Goal: Information Seeking & Learning: Compare options

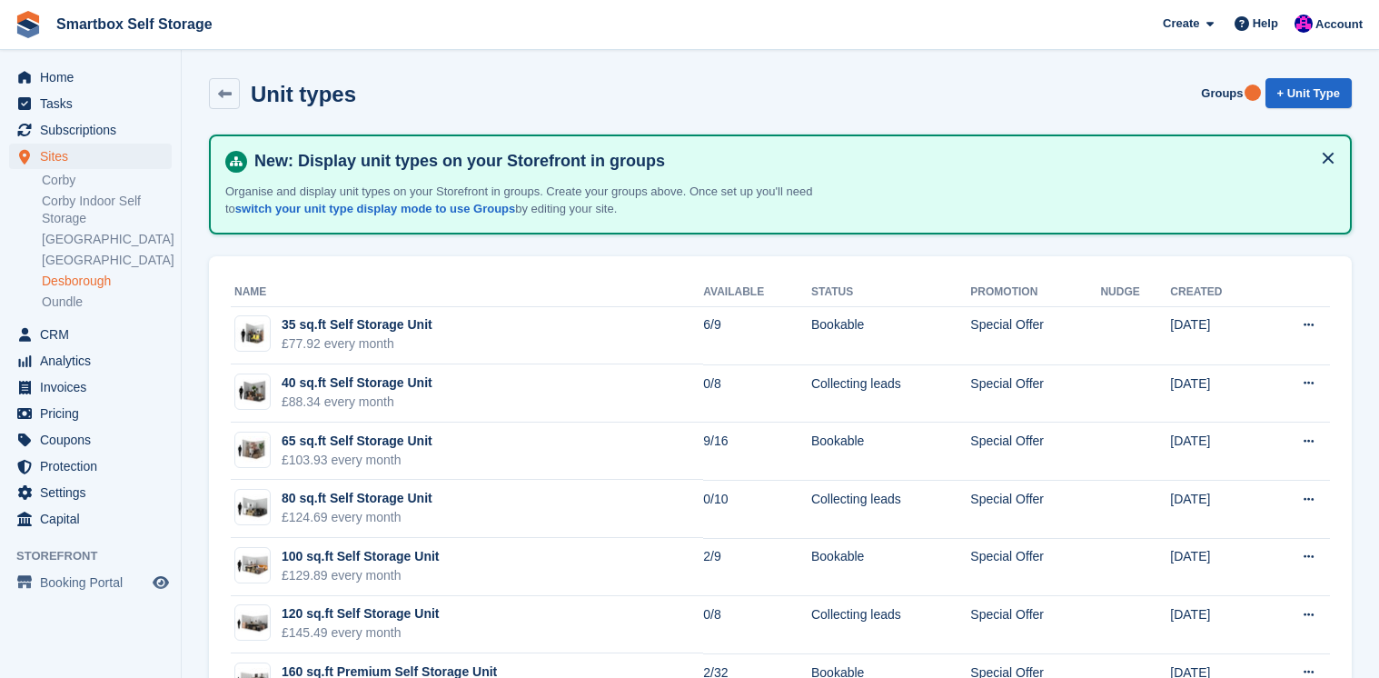
scroll to position [130, 0]
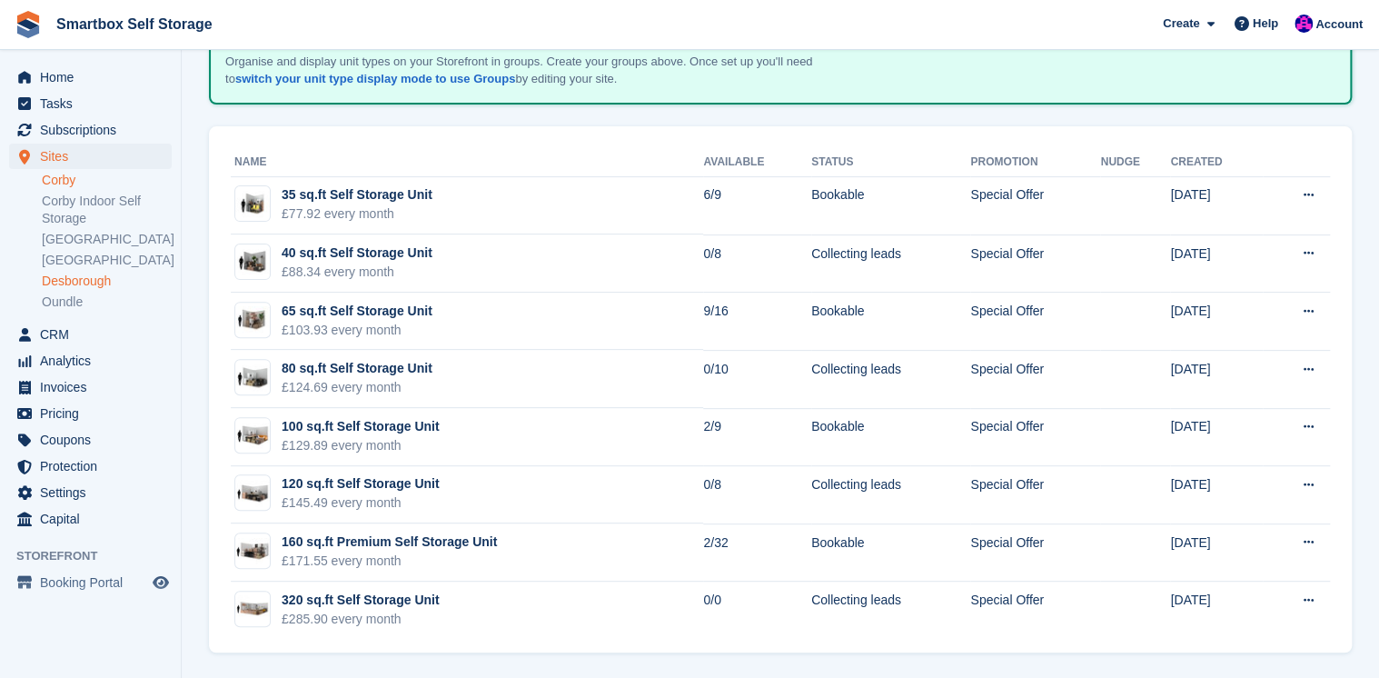
click at [63, 182] on link "Corby" at bounding box center [107, 180] width 130 height 17
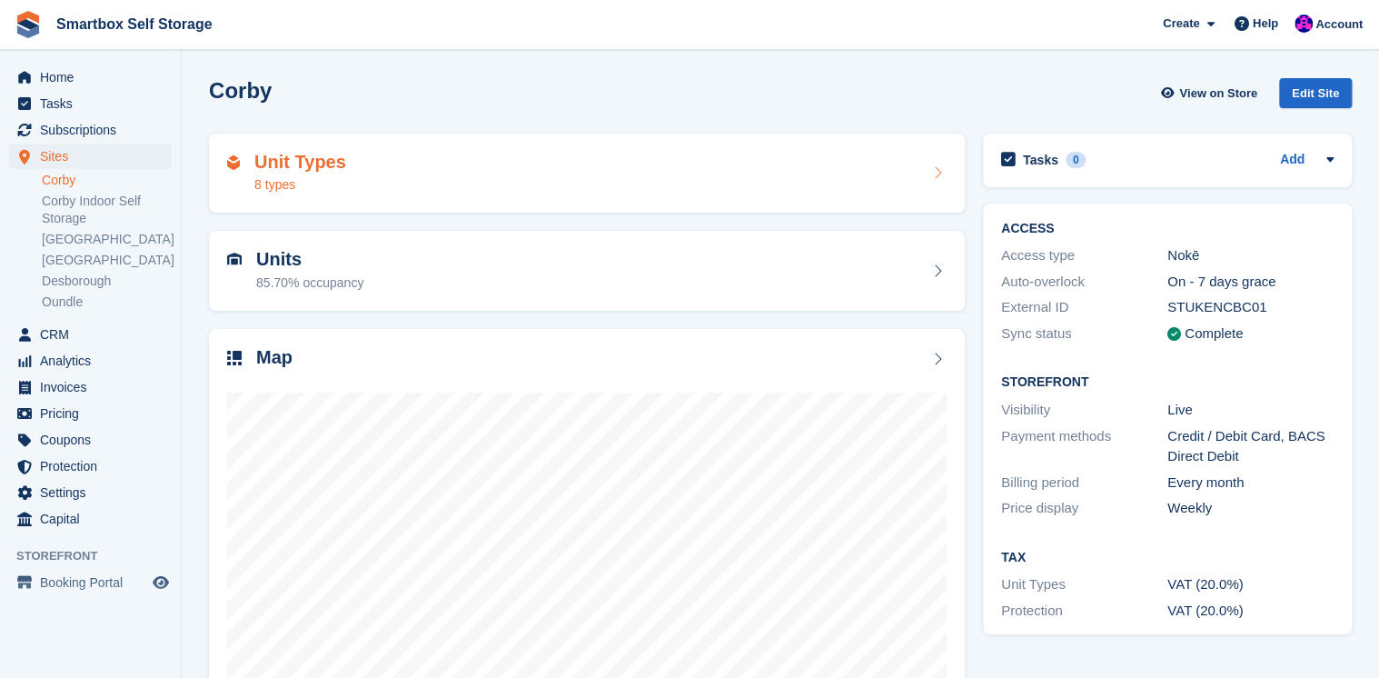
click at [303, 165] on h2 "Unit Types" at bounding box center [300, 162] width 92 height 21
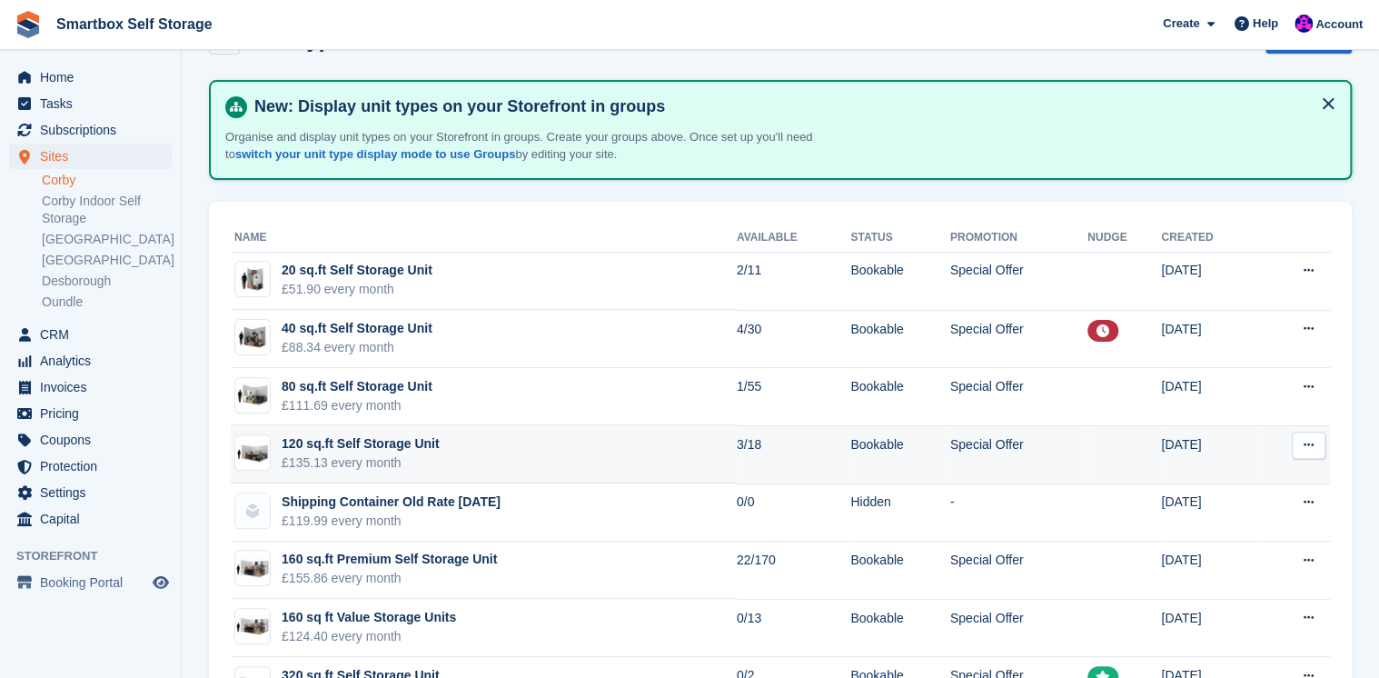
scroll to position [130, 0]
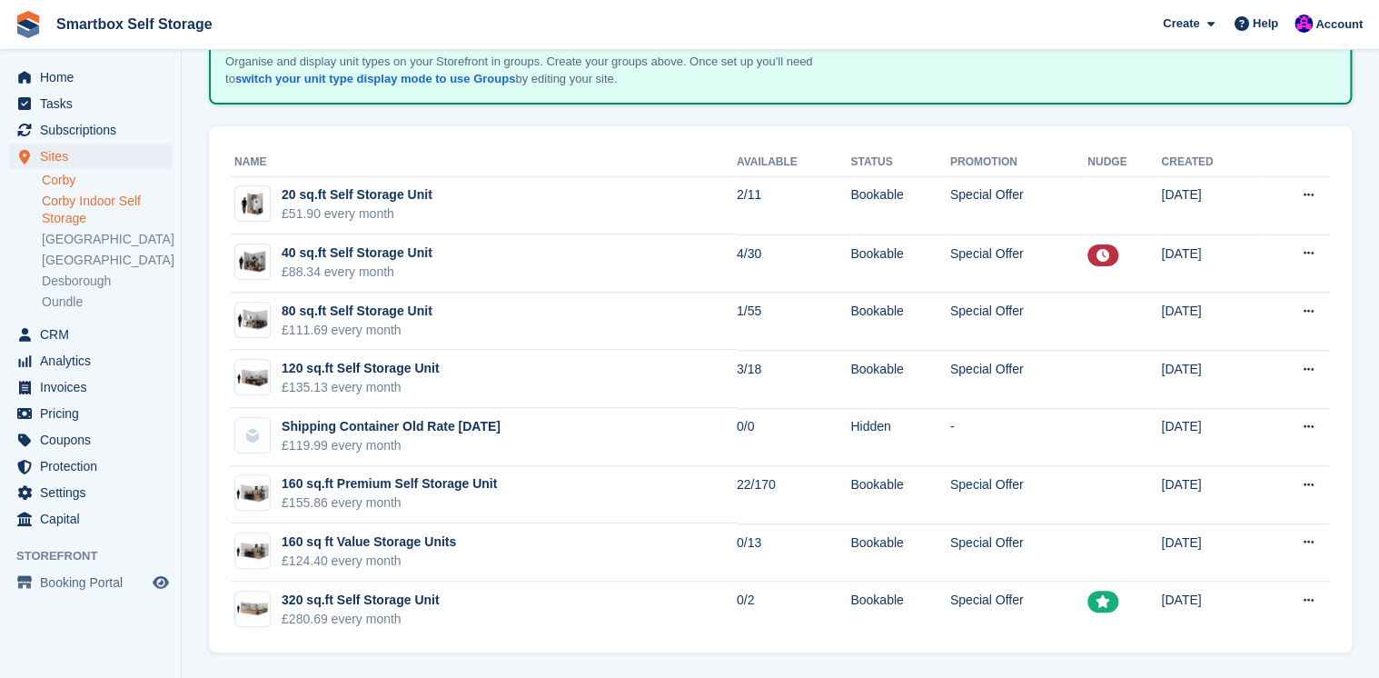
click at [63, 203] on link "Corby Indoor Self Storage" at bounding box center [107, 210] width 130 height 35
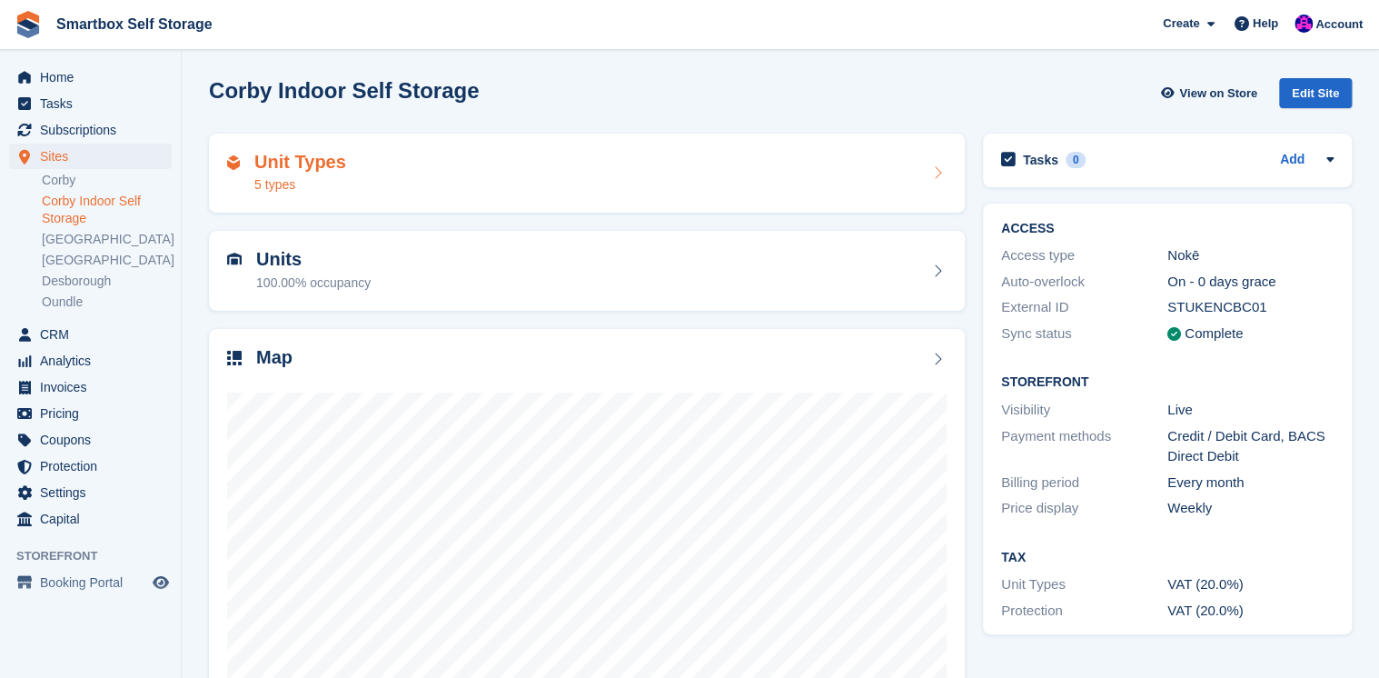
click at [303, 163] on h2 "Unit Types" at bounding box center [300, 162] width 92 height 21
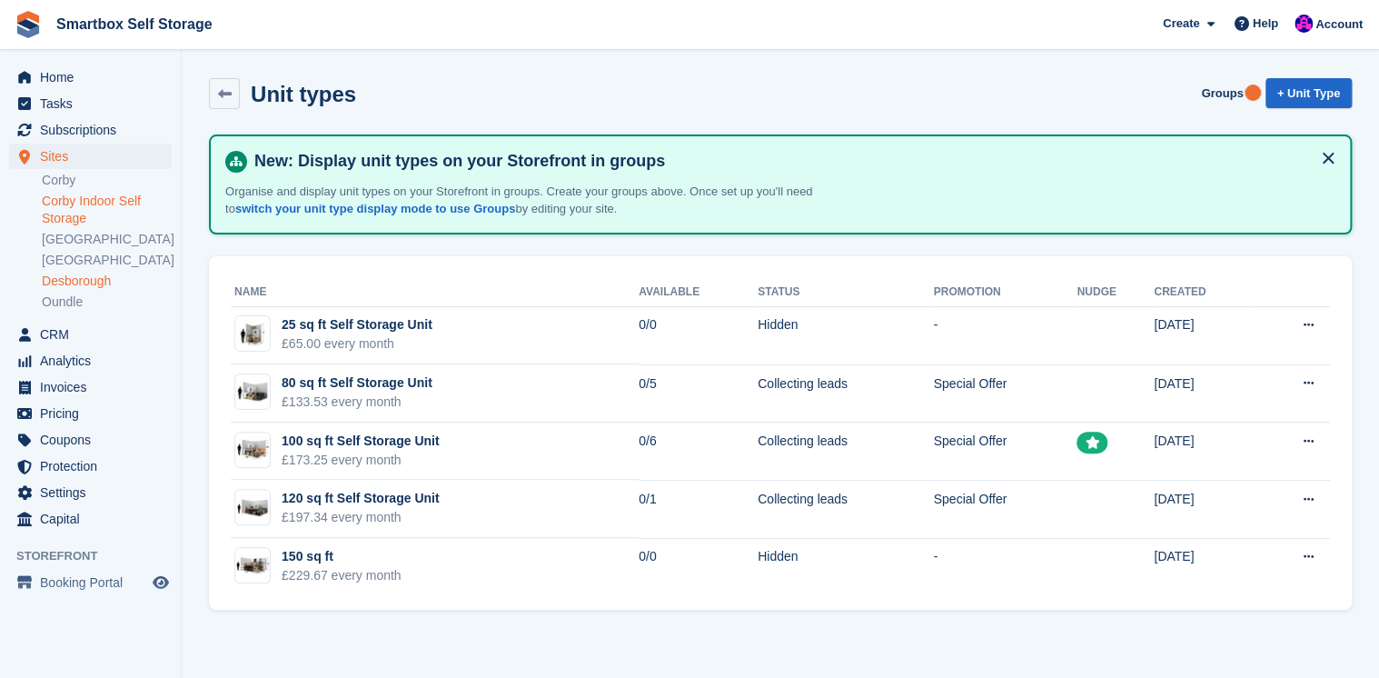
click at [65, 282] on link "Desborough" at bounding box center [107, 280] width 130 height 17
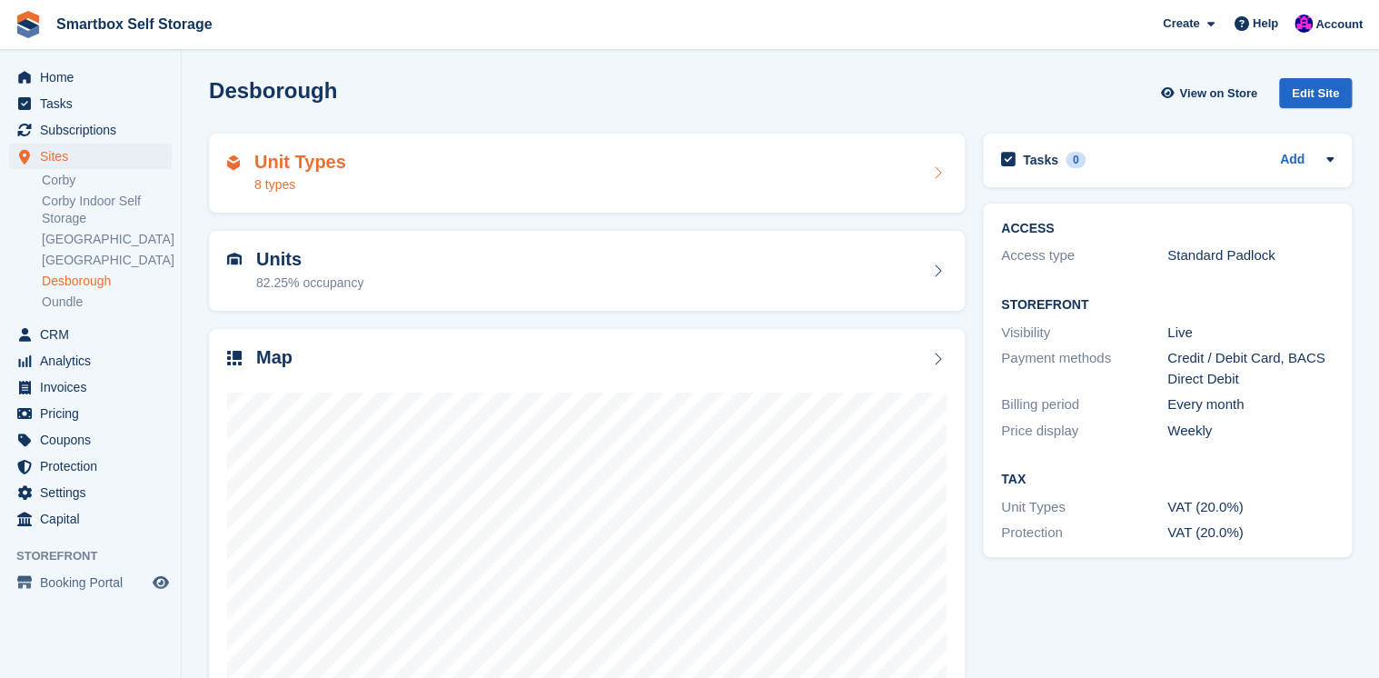
click at [304, 163] on h2 "Unit Types" at bounding box center [300, 162] width 92 height 21
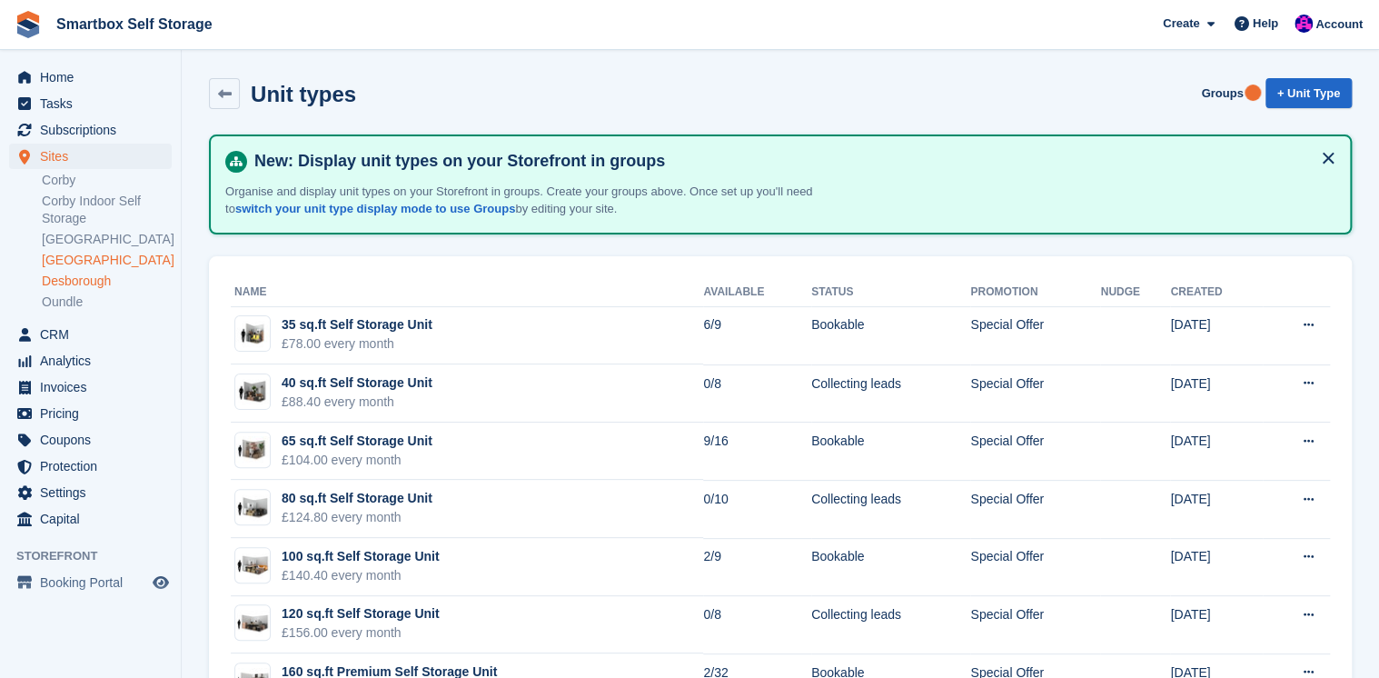
click at [87, 262] on link "[GEOGRAPHIC_DATA]" at bounding box center [107, 260] width 130 height 17
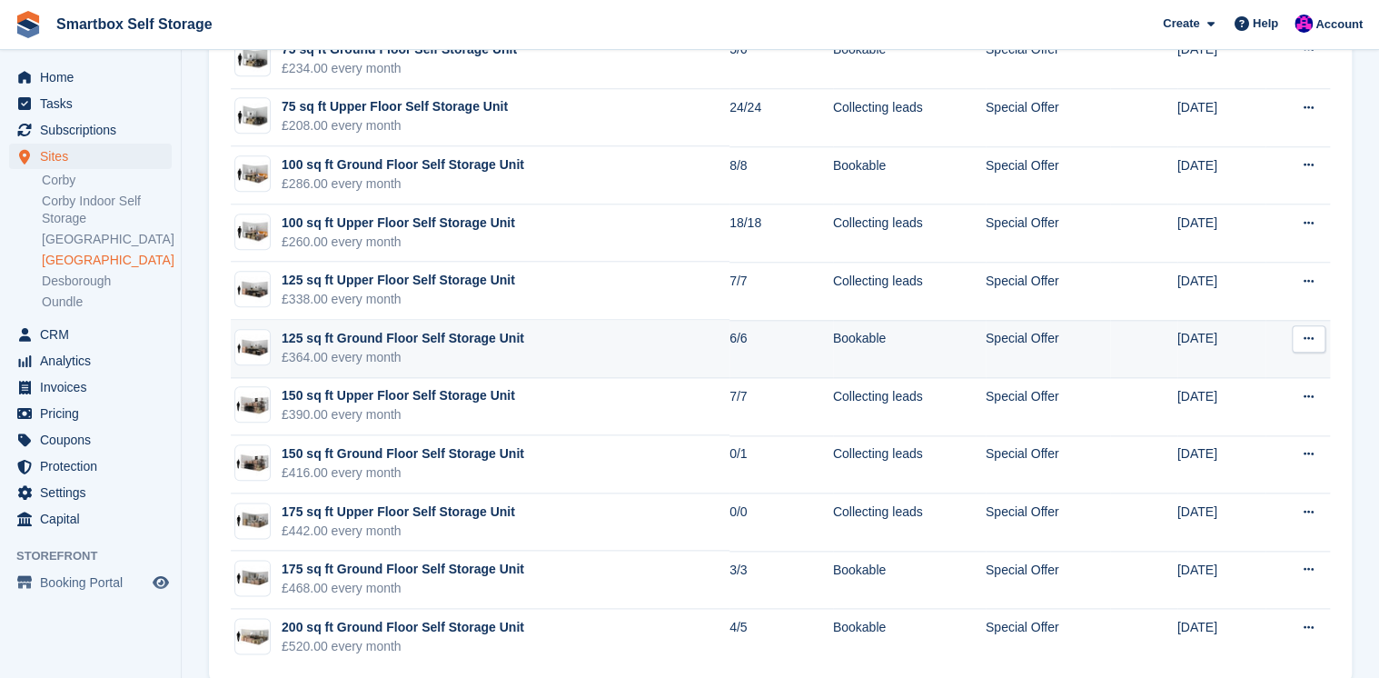
scroll to position [821, 0]
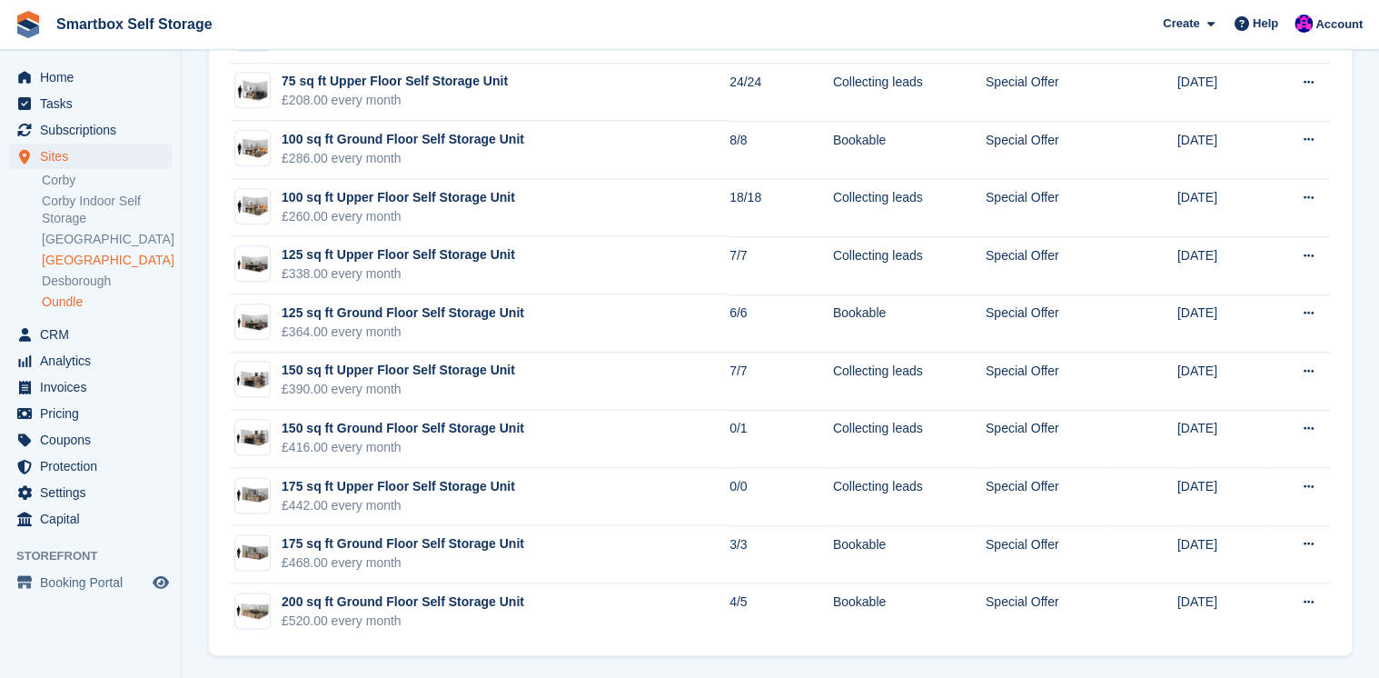
click at [73, 302] on link "Oundle" at bounding box center [107, 301] width 130 height 17
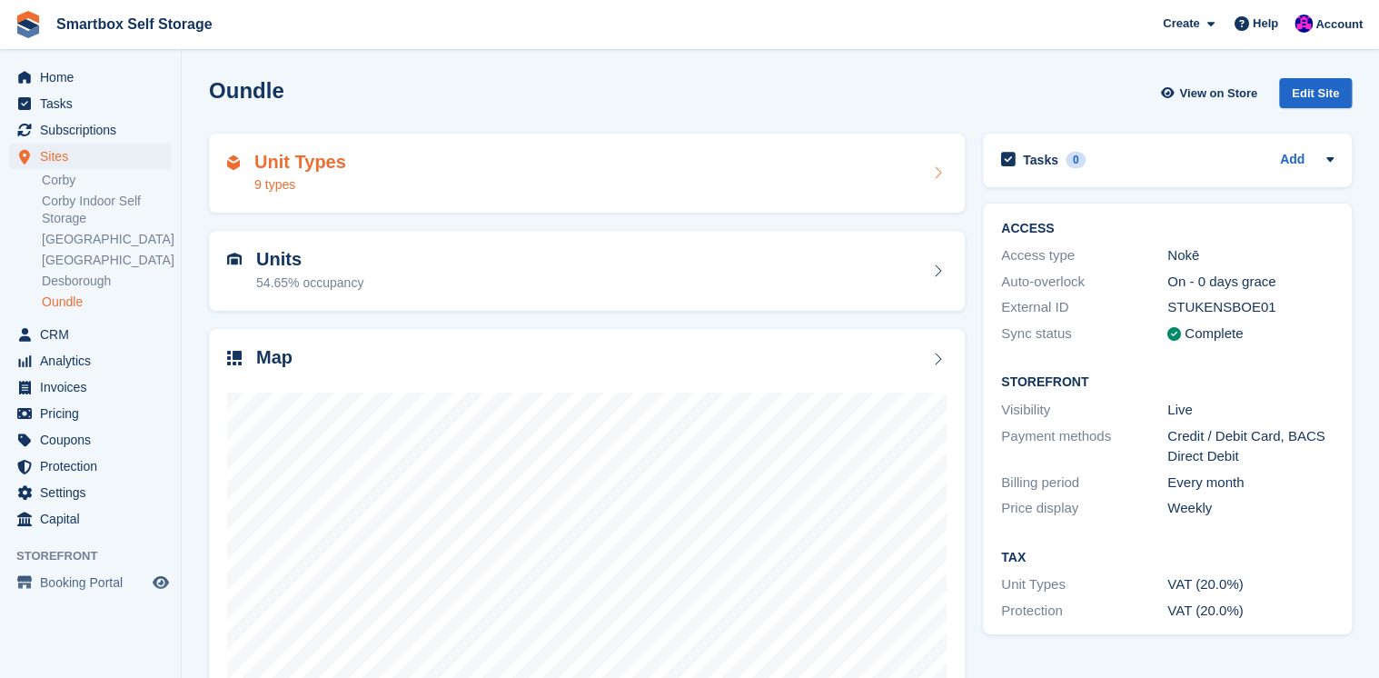
click at [283, 161] on h2 "Unit Types" at bounding box center [300, 162] width 92 height 21
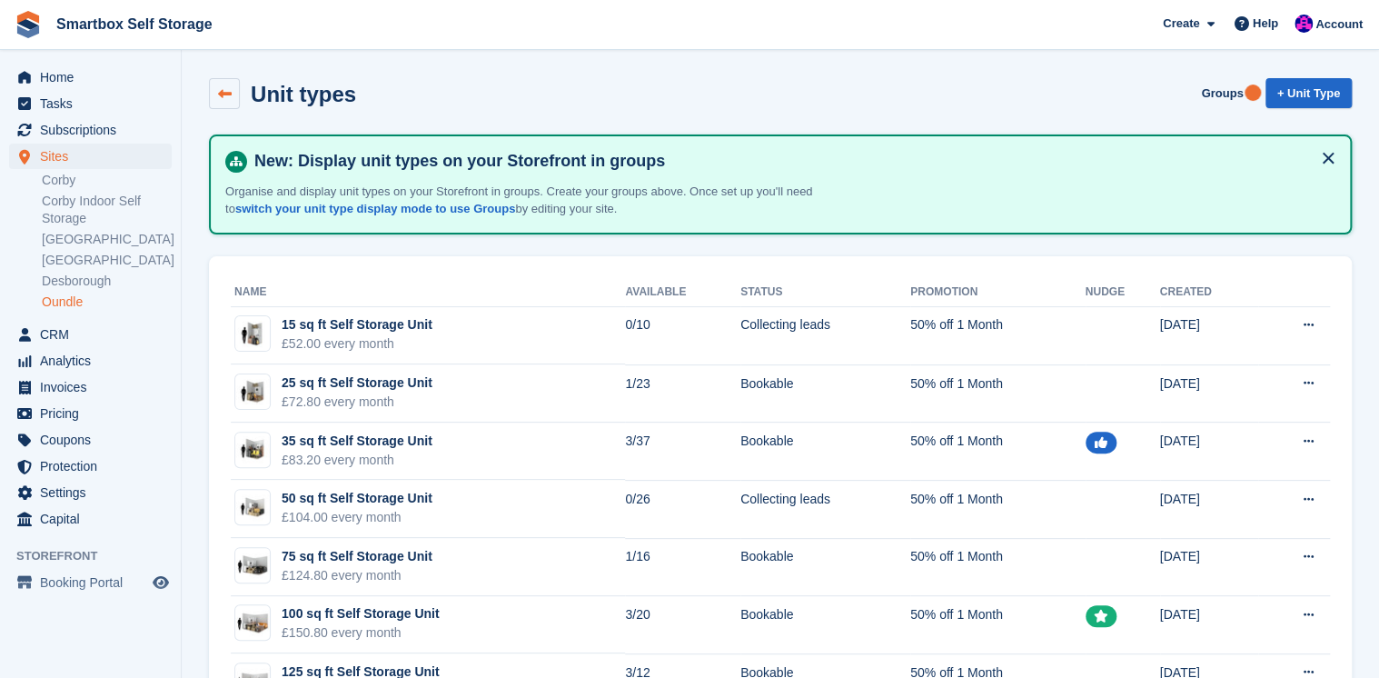
click at [226, 94] on icon at bounding box center [225, 94] width 14 height 14
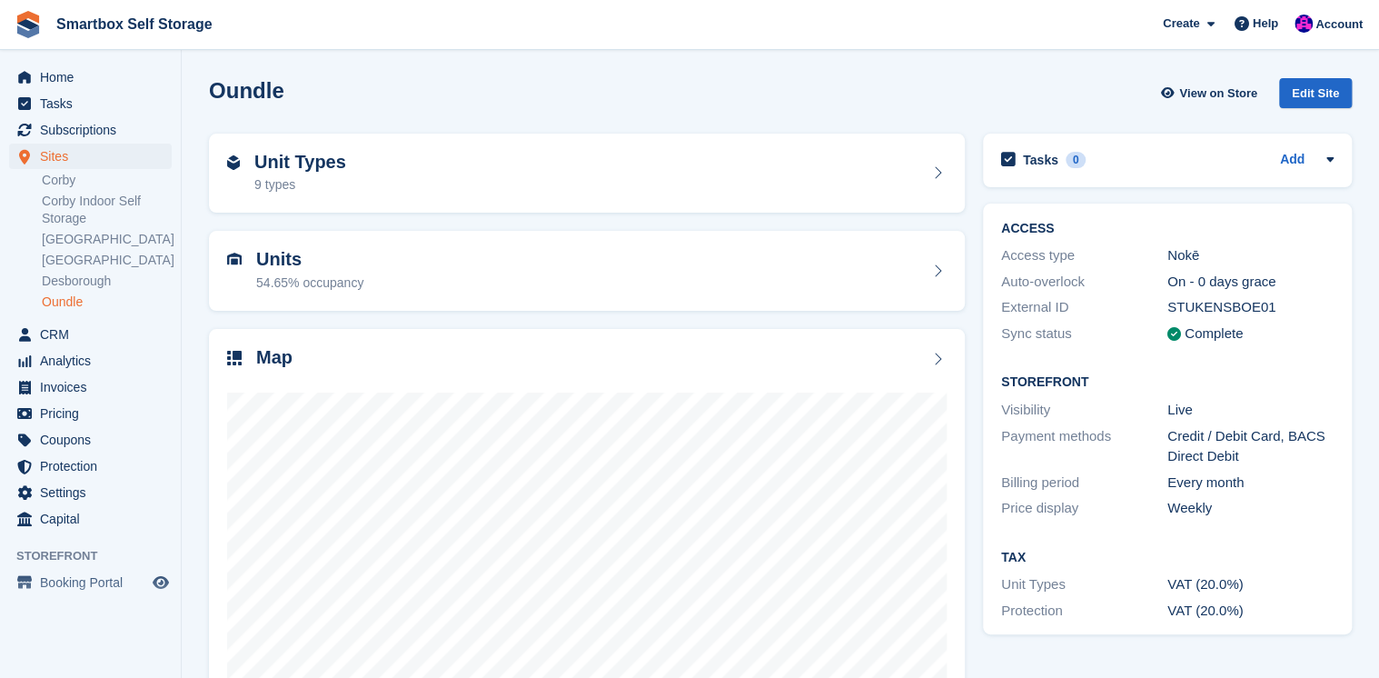
click at [71, 299] on link "Oundle" at bounding box center [107, 301] width 130 height 17
click at [278, 165] on h2 "Unit Types" at bounding box center [300, 162] width 92 height 21
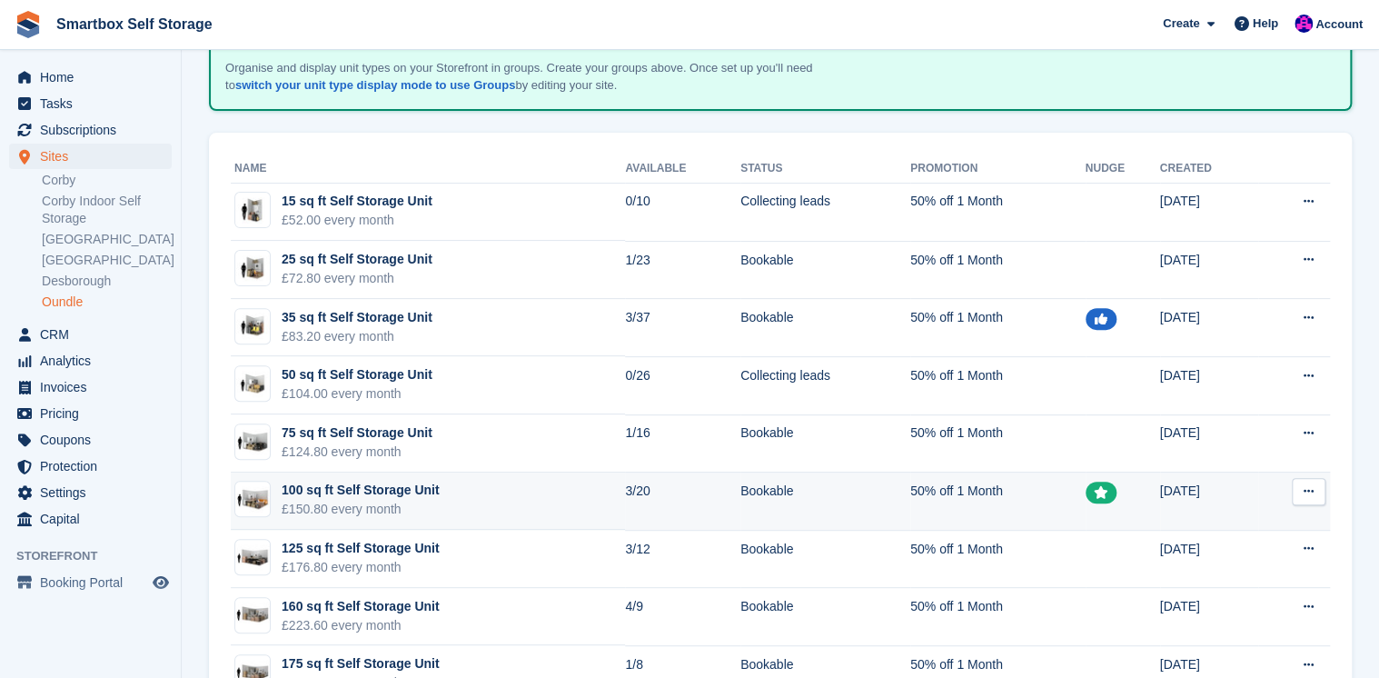
scroll to position [188, 0]
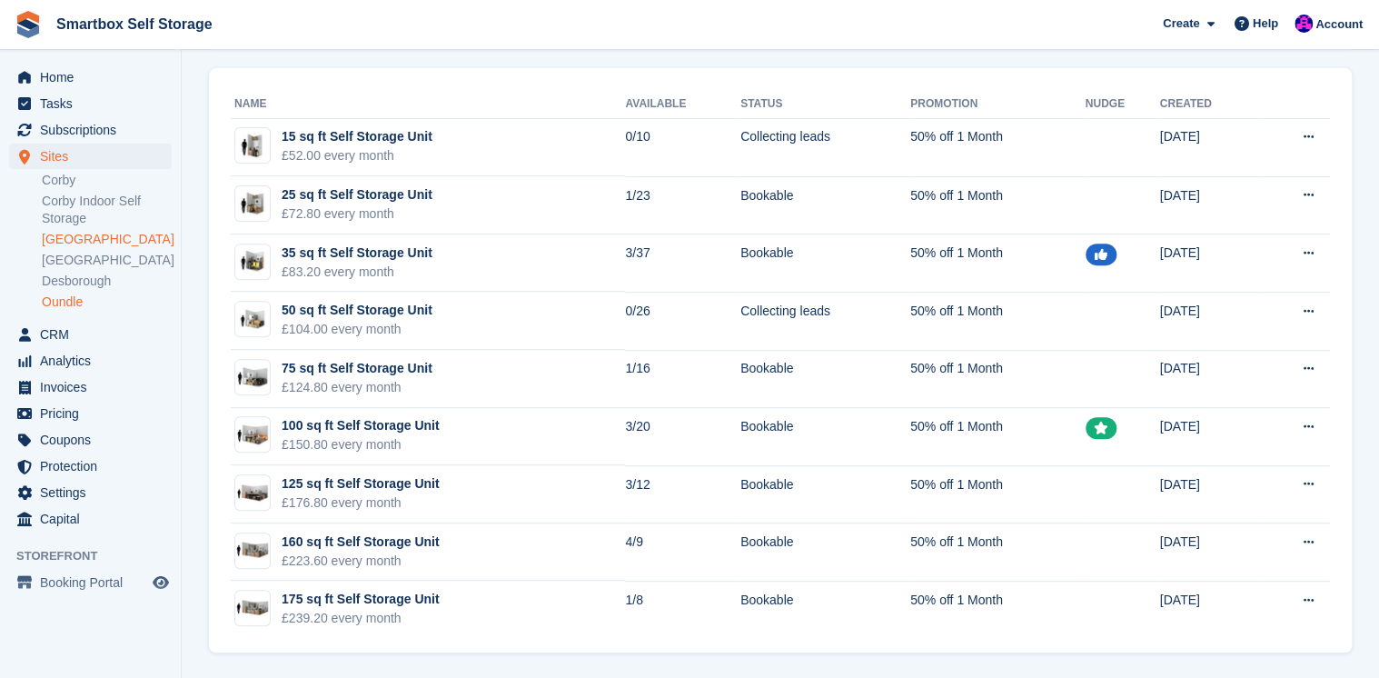
click at [66, 246] on link "[GEOGRAPHIC_DATA]" at bounding box center [107, 239] width 130 height 17
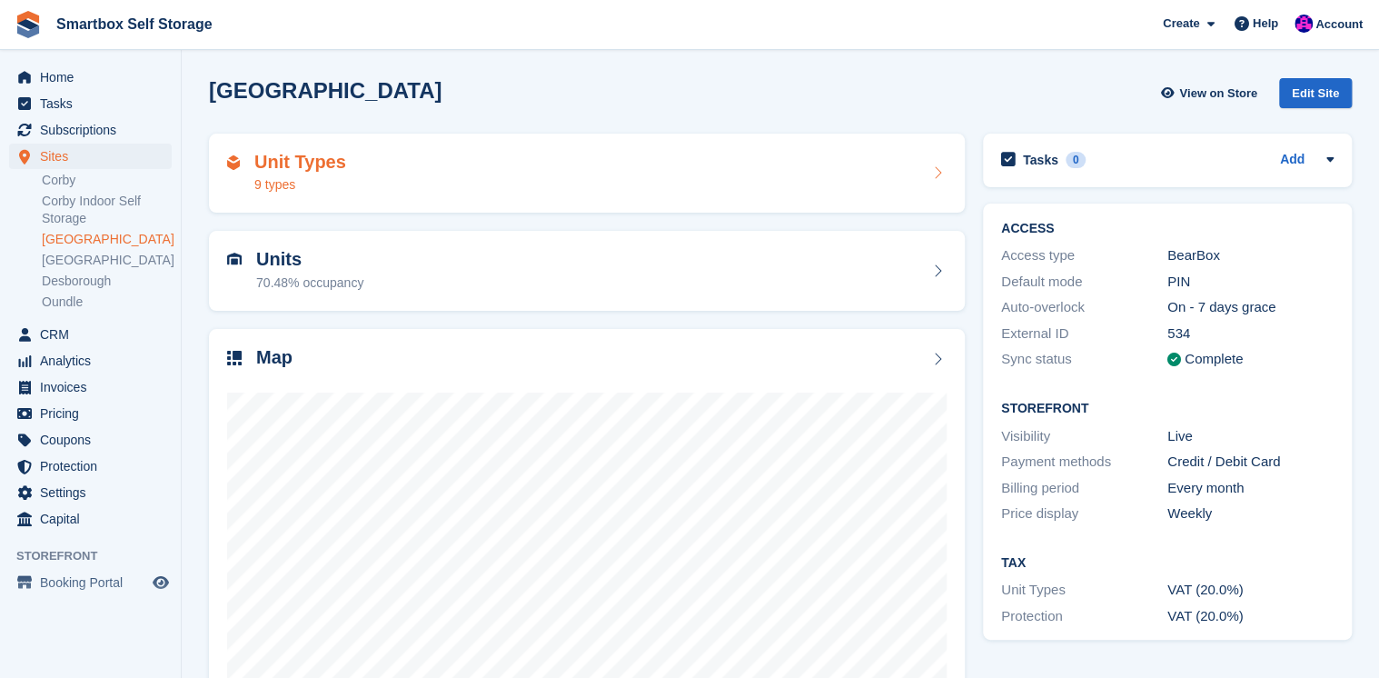
drag, startPoint x: 0, startPoint y: 0, endPoint x: 278, endPoint y: 167, distance: 324.3
click at [278, 167] on h2 "Unit Types" at bounding box center [300, 162] width 92 height 21
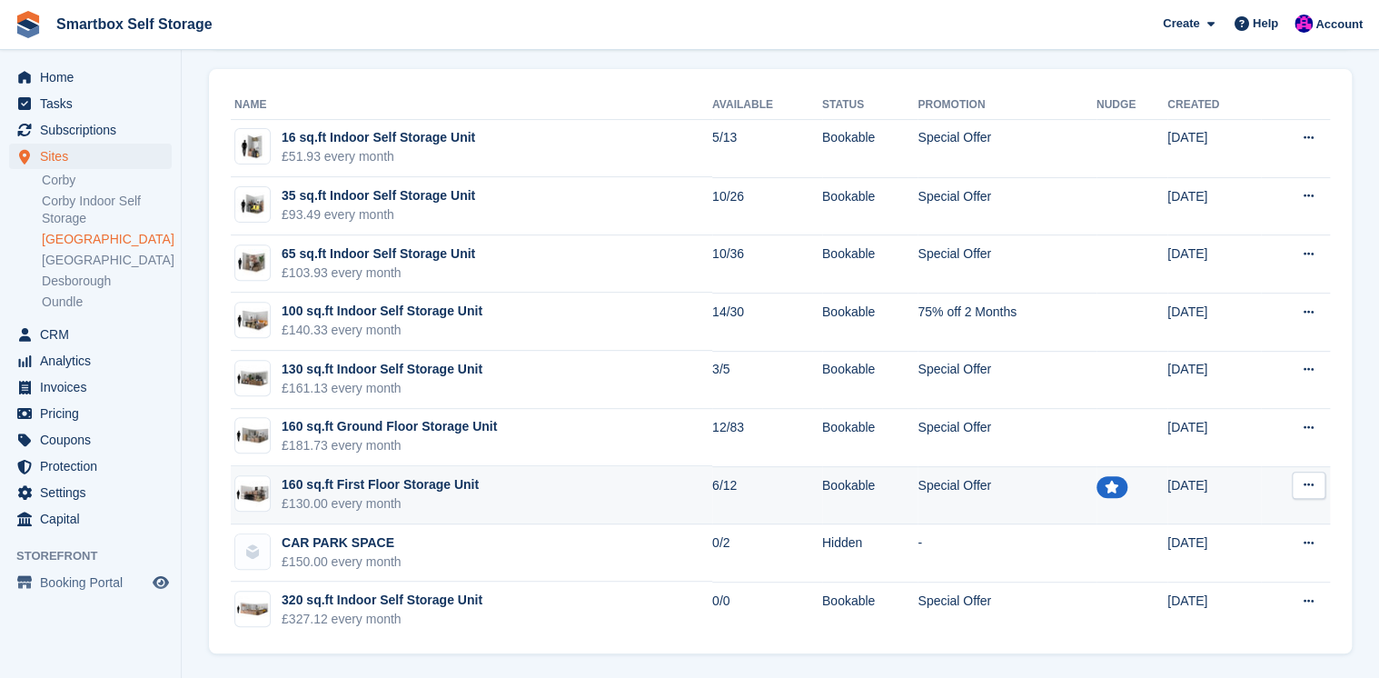
scroll to position [188, 0]
